Goal: Find contact information: Find contact information

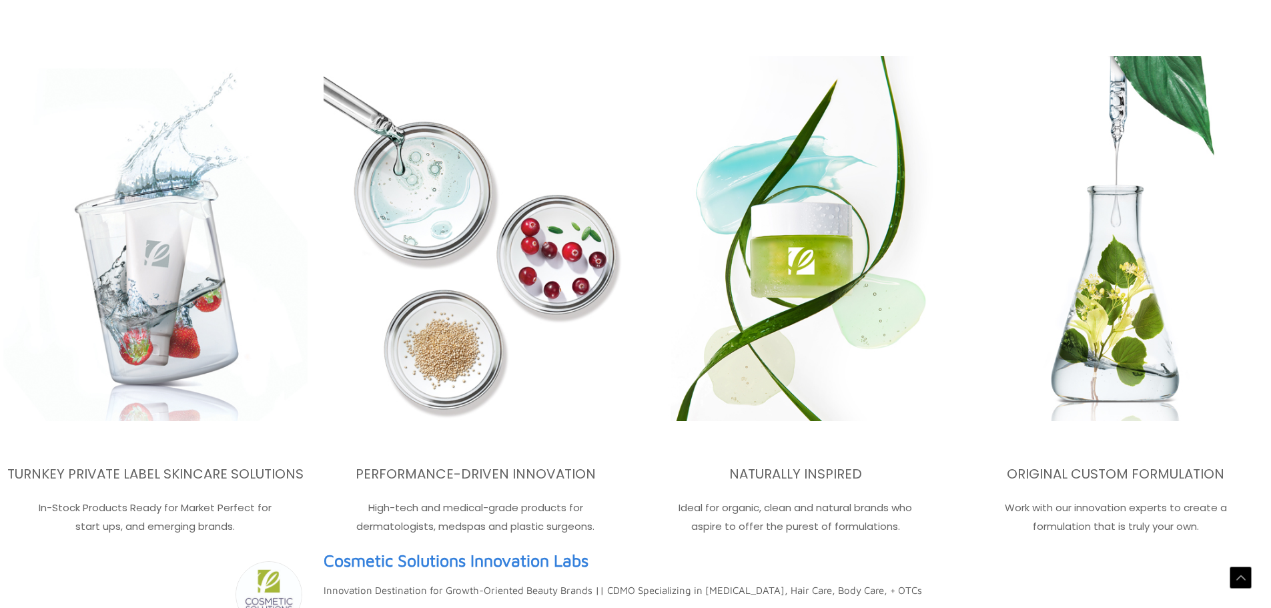
scroll to position [2390, 0]
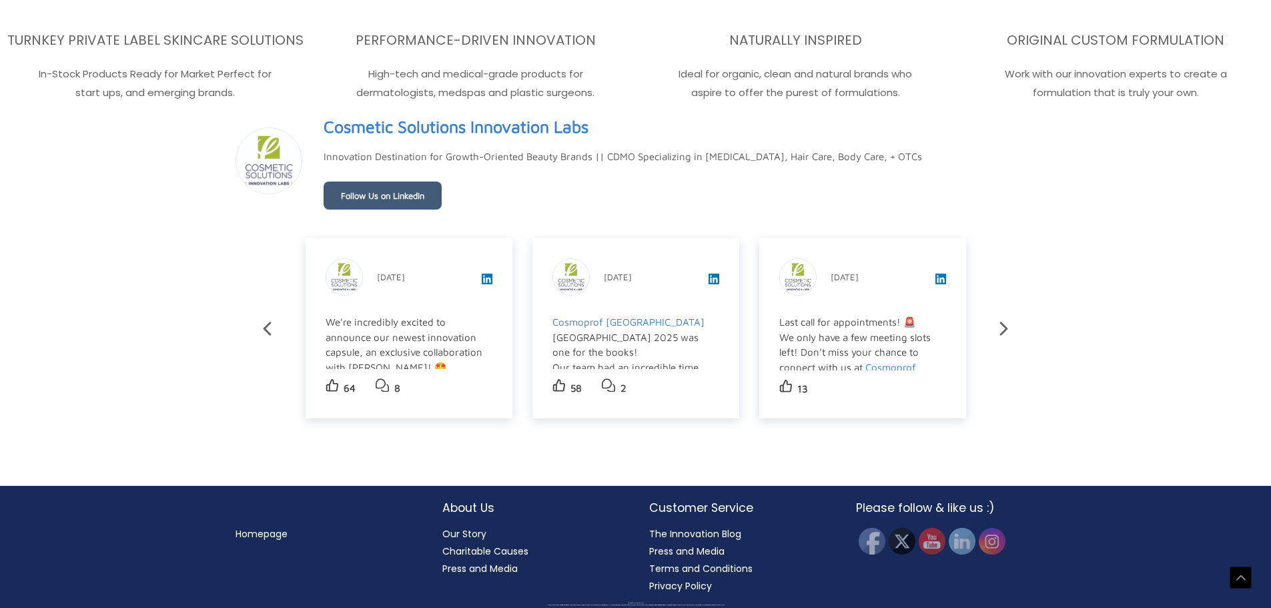
click at [458, 529] on link "Our Story" at bounding box center [464, 533] width 44 height 13
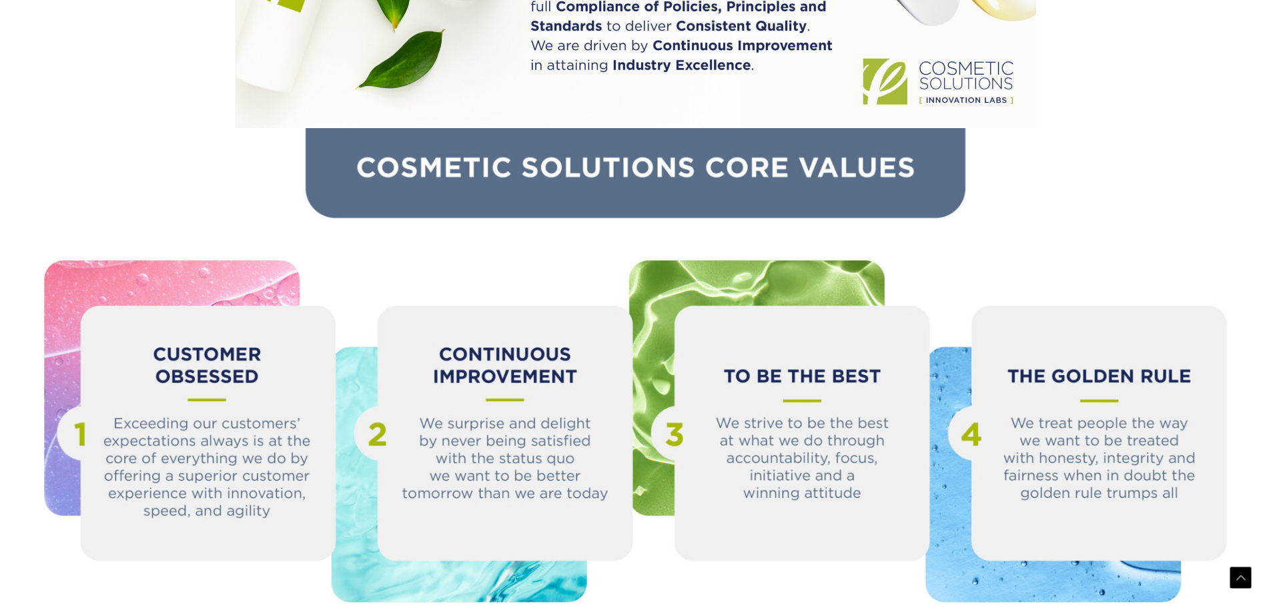
scroll to position [1493, 0]
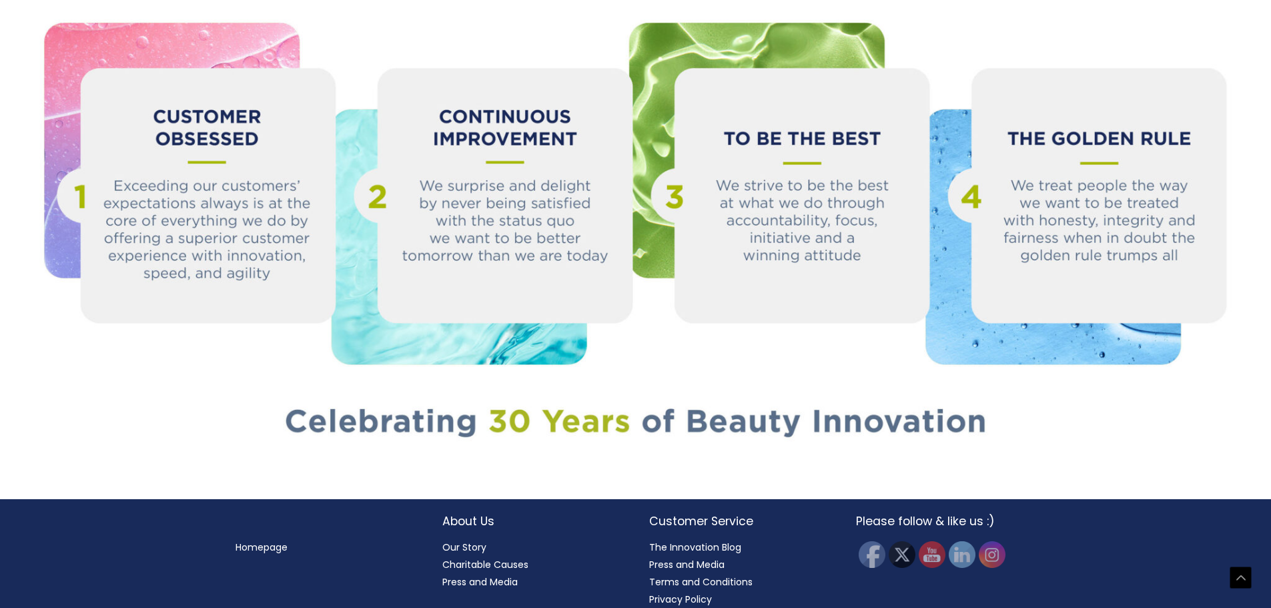
click at [264, 541] on link "Homepage" at bounding box center [262, 547] width 52 height 13
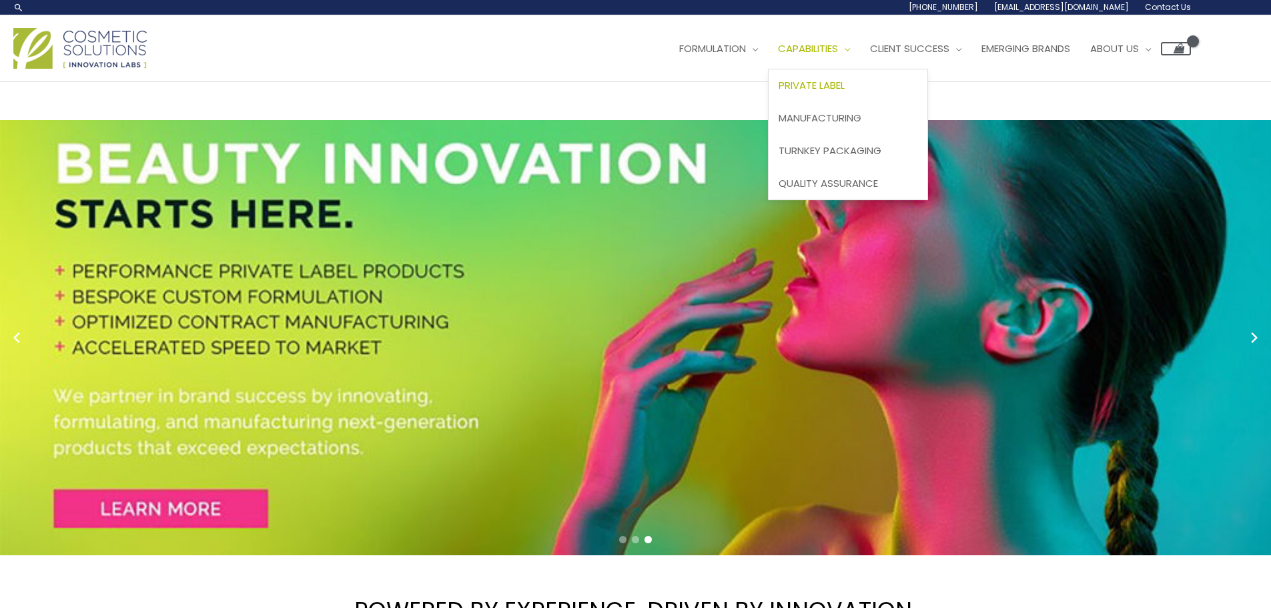
click at [837, 79] on span "Private Label" at bounding box center [812, 85] width 66 height 14
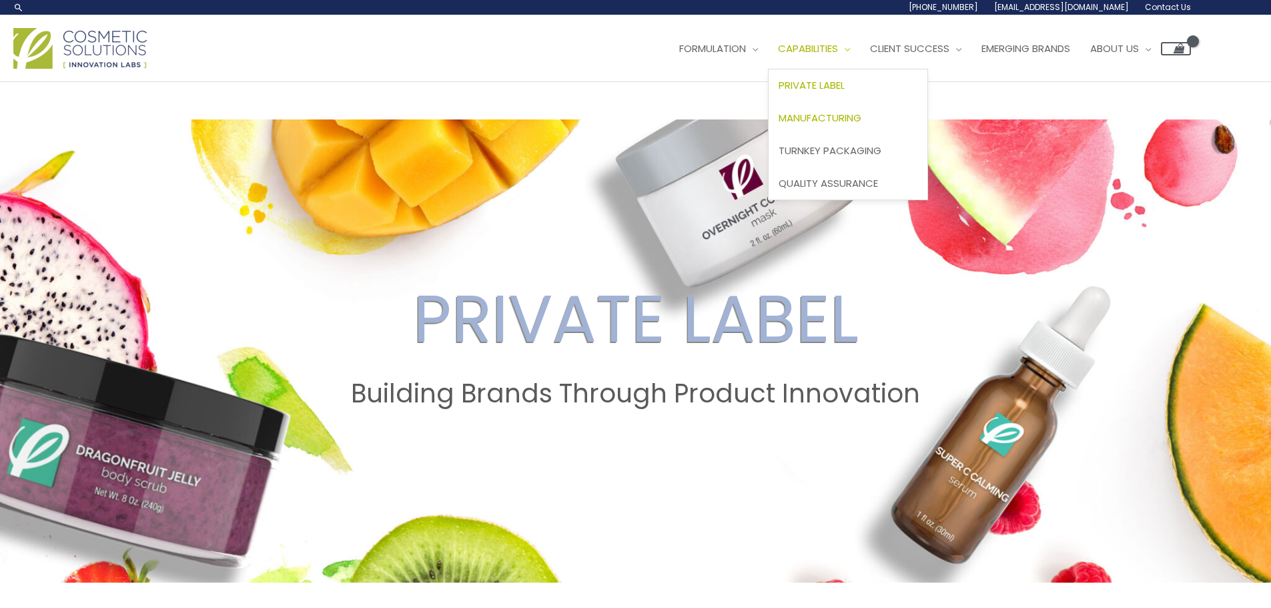
click at [843, 112] on span "Manufacturing" at bounding box center [820, 118] width 83 height 14
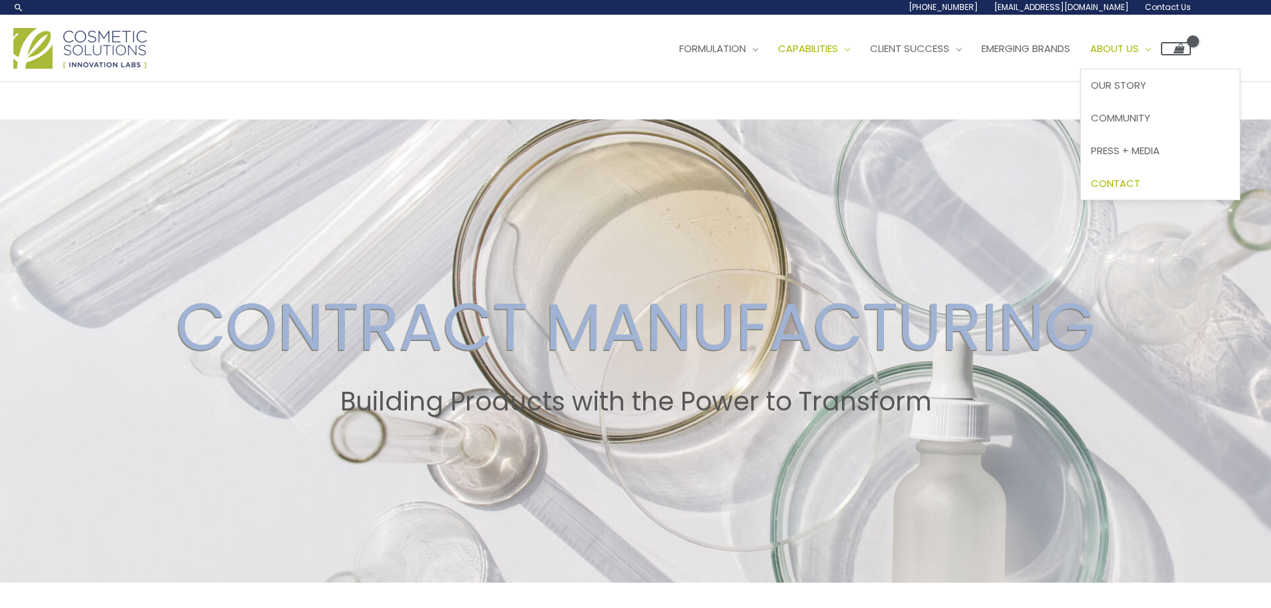
click at [1141, 188] on span "Contact" at bounding box center [1115, 183] width 49 height 14
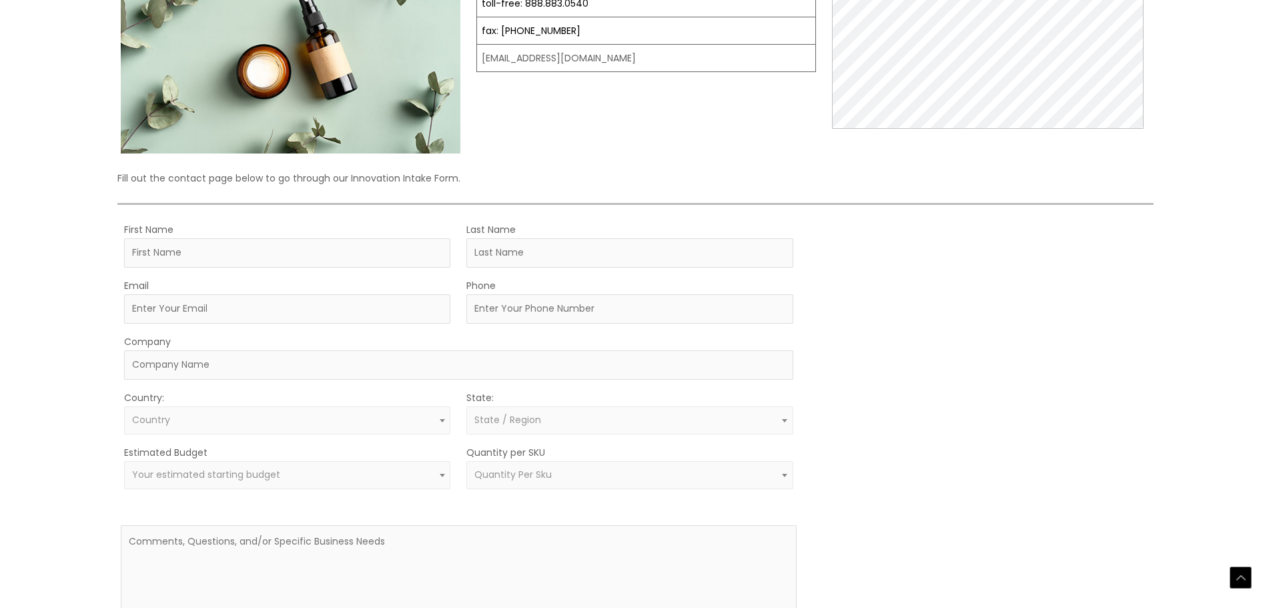
scroll to position [67, 0]
